Goal: Information Seeking & Learning: Learn about a topic

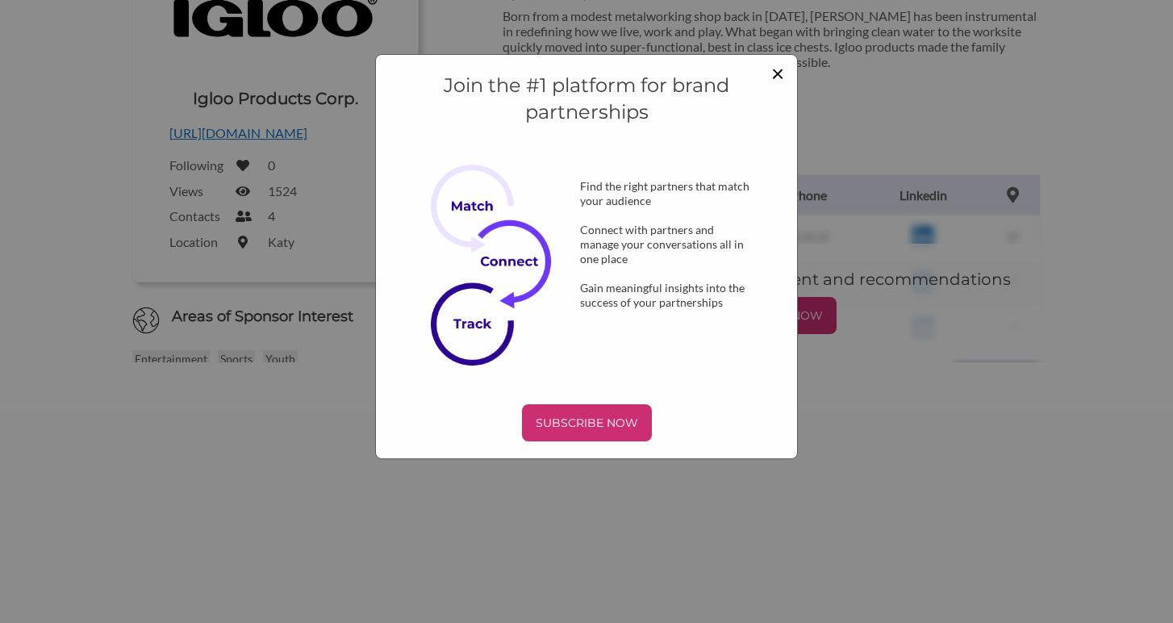
click at [778, 71] on span "×" at bounding box center [777, 72] width 13 height 27
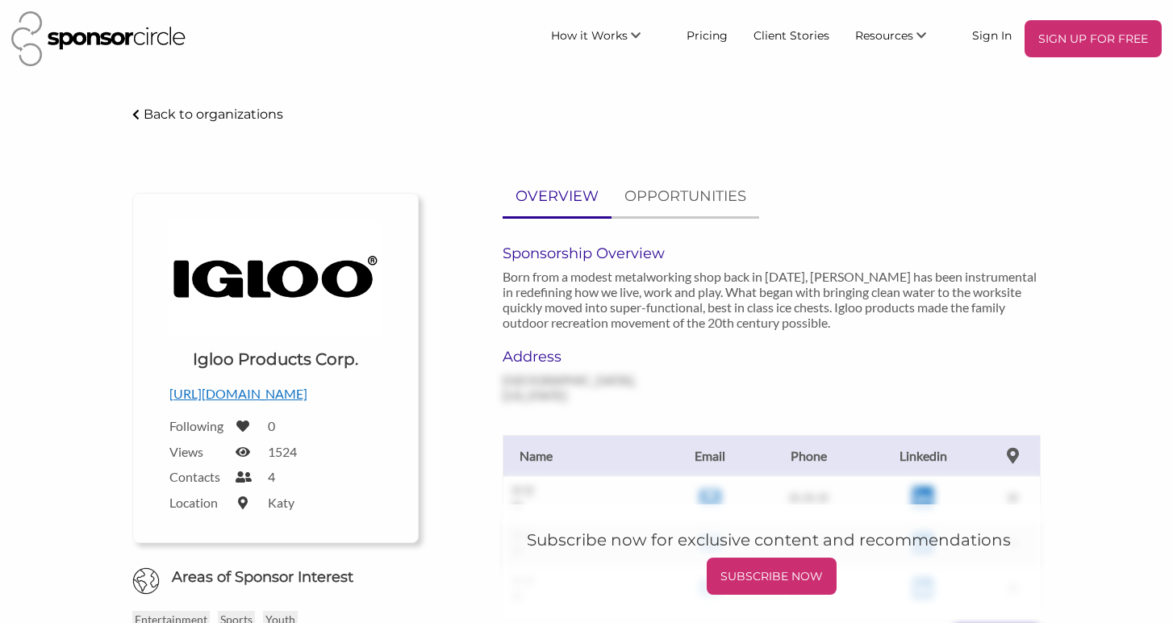
click at [83, 39] on img at bounding box center [98, 38] width 174 height 55
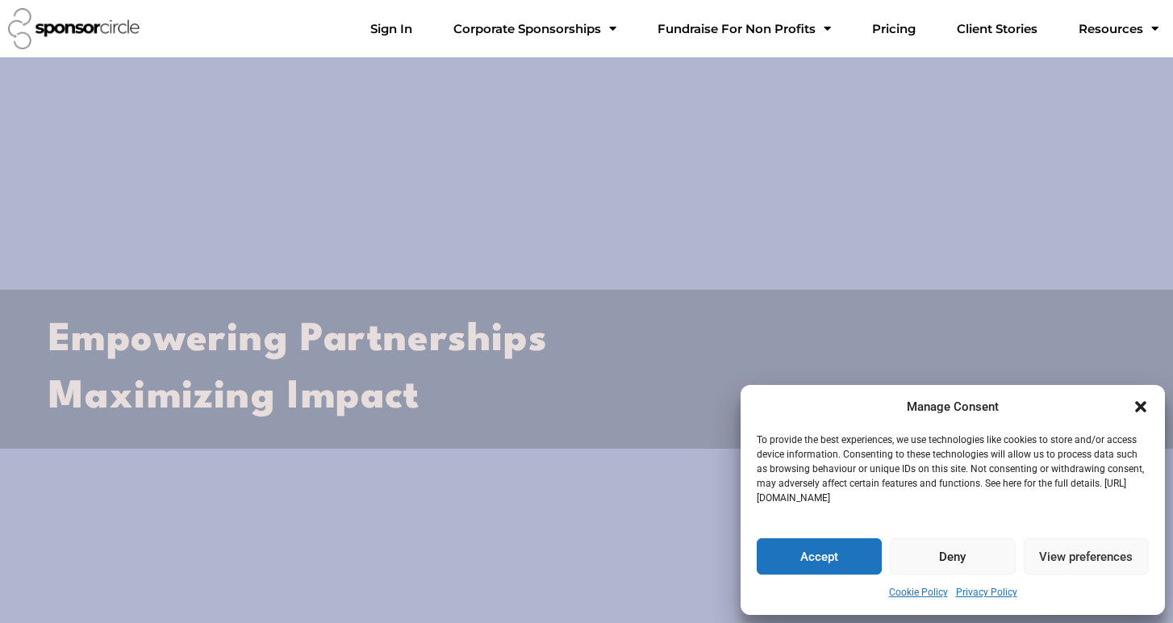
click at [1142, 402] on icon "Close dialogue" at bounding box center [1140, 406] width 11 height 11
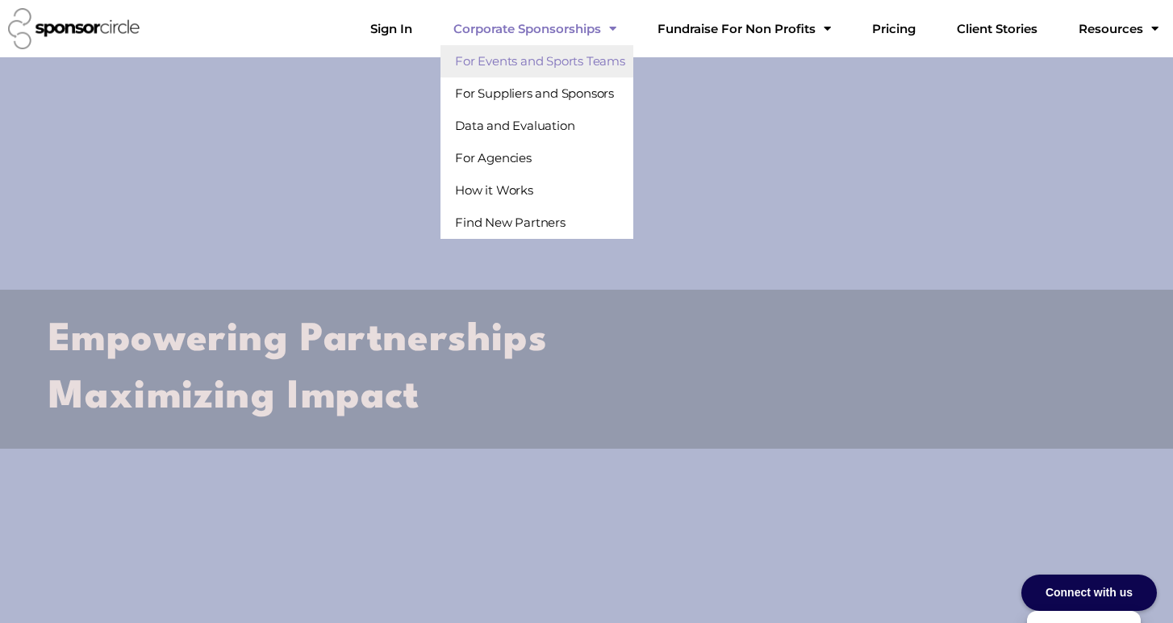
click at [608, 65] on link "For Events and Sports Teams" at bounding box center [536, 61] width 193 height 32
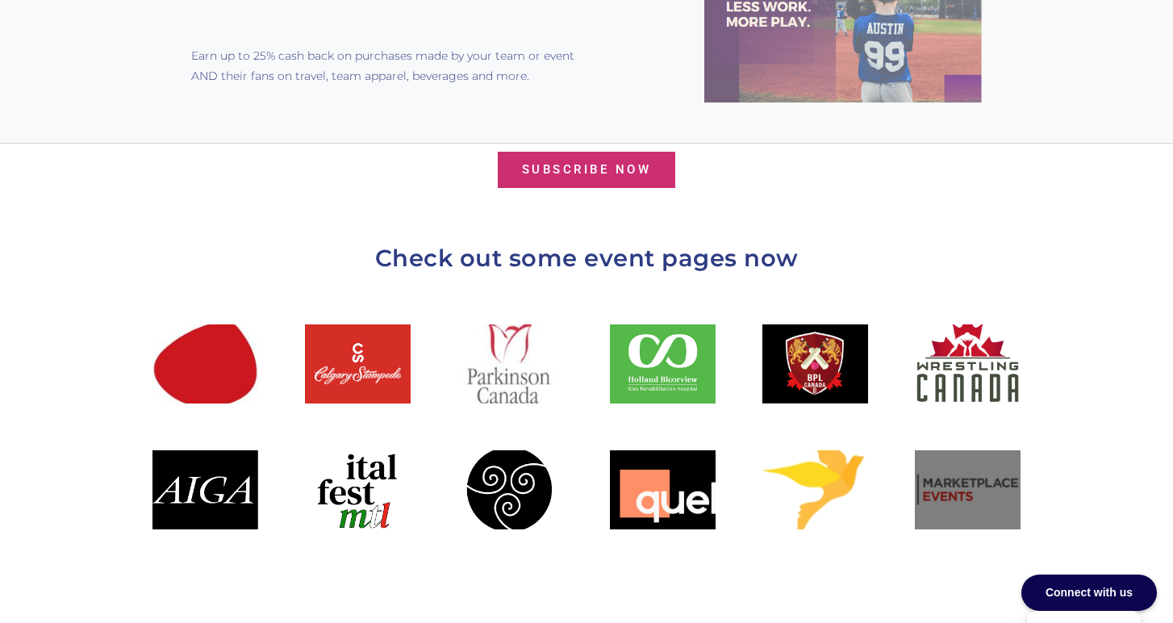
scroll to position [1643, 0]
